Goal: Navigation & Orientation: Find specific page/section

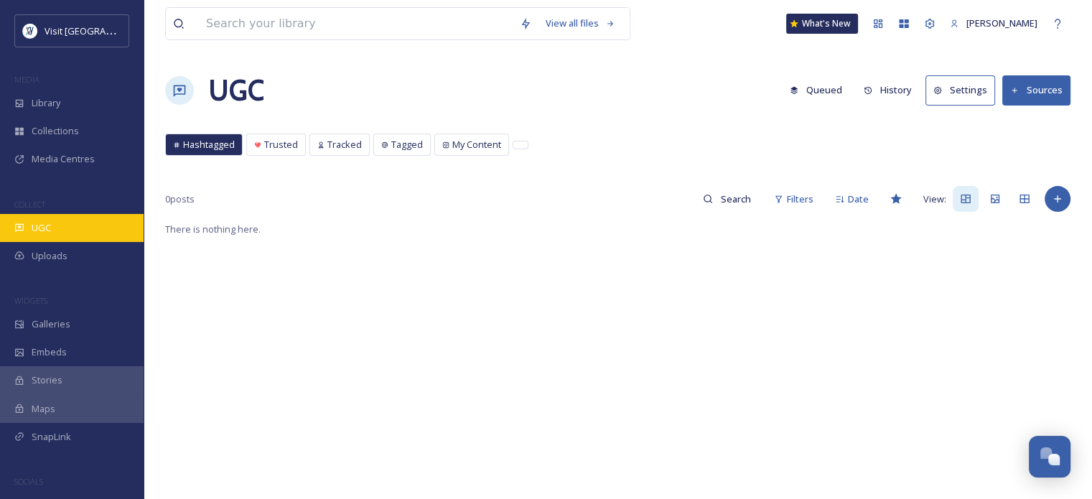
click at [33, 225] on span "UGC" at bounding box center [41, 228] width 19 height 14
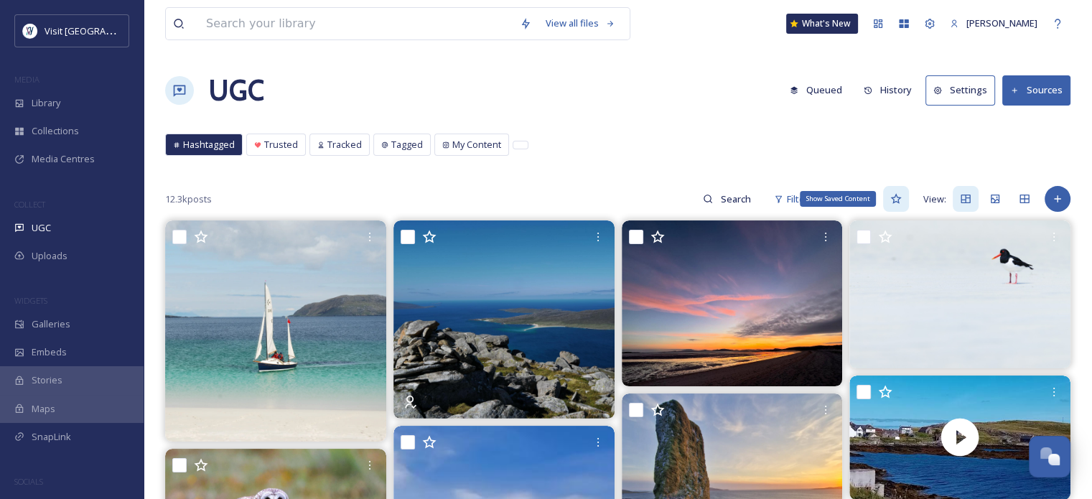
click at [896, 200] on icon at bounding box center [896, 198] width 11 height 11
